Goal: Task Accomplishment & Management: Manage account settings

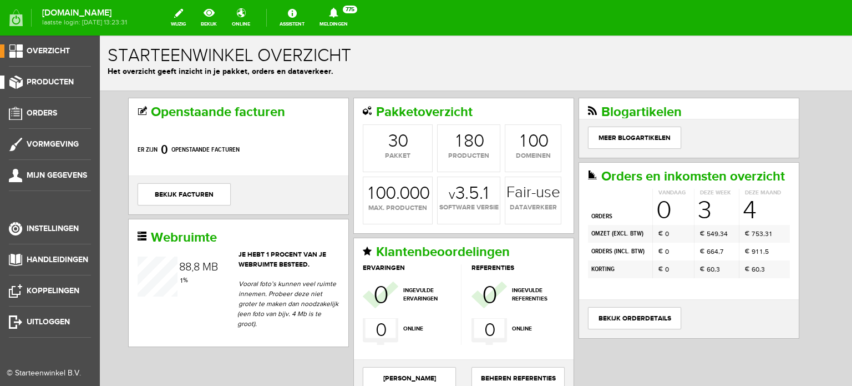
click at [54, 77] on span "Producten" at bounding box center [50, 81] width 47 height 9
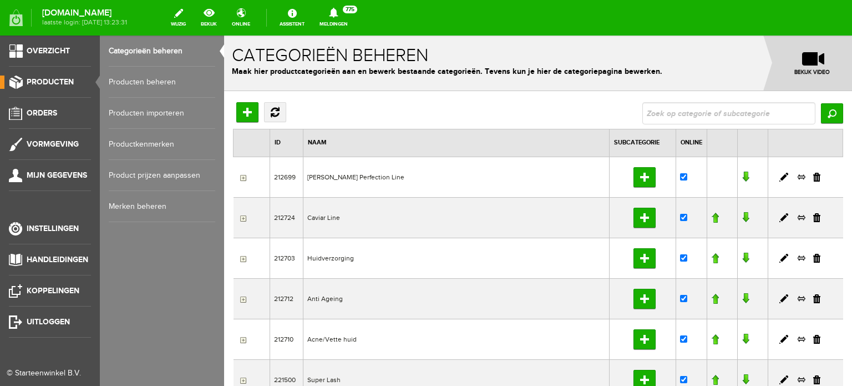
click at [141, 77] on link "Producten beheren" at bounding box center [162, 82] width 107 height 31
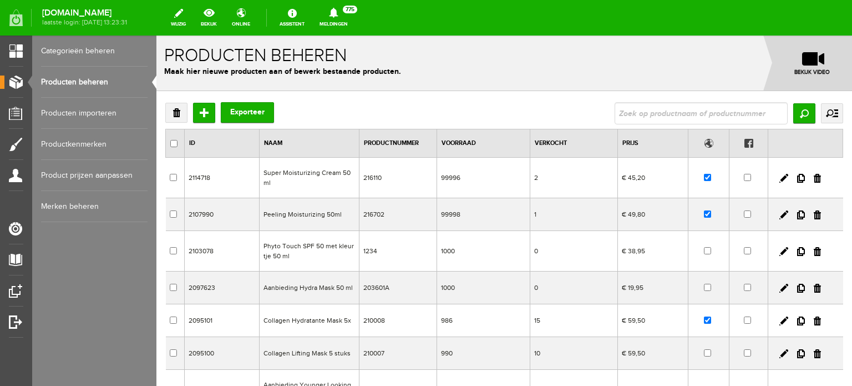
click at [615, 113] on input "text" at bounding box center [701, 113] width 173 height 22
type input "intensive de nuit"
click at [795, 112] on input "Zoeken" at bounding box center [804, 113] width 22 height 20
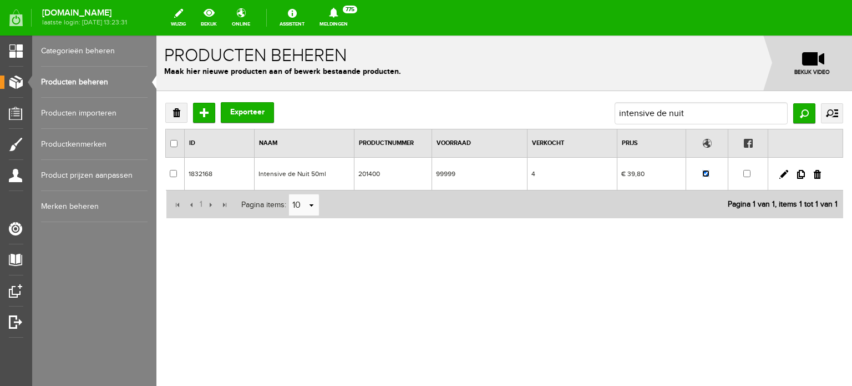
click at [706, 174] on input "checkbox" at bounding box center [705, 173] width 7 height 7
checkbox input "false"
